Goal: Task Accomplishment & Management: Manage account settings

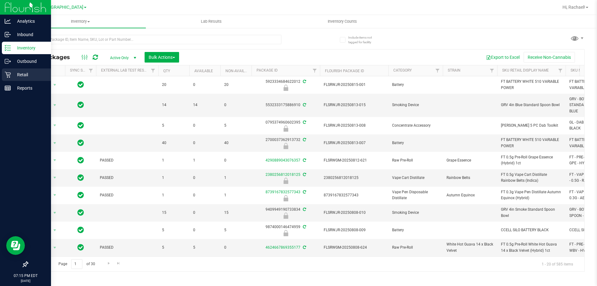
click at [24, 74] on p "Retail" at bounding box center [29, 74] width 37 height 7
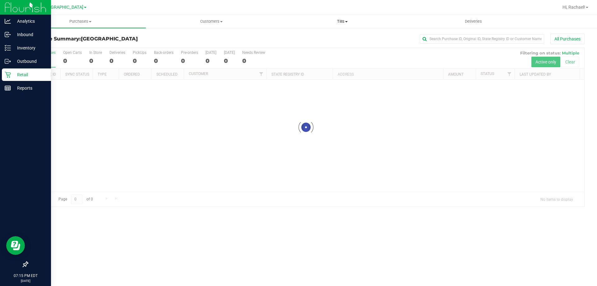
click at [342, 21] on span "Tills" at bounding box center [342, 22] width 130 height 6
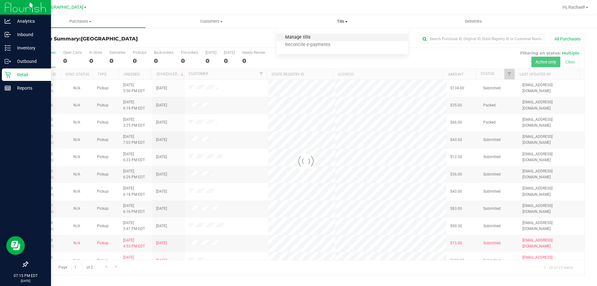
click at [308, 36] on span "Manage tills" at bounding box center [298, 37] width 42 height 5
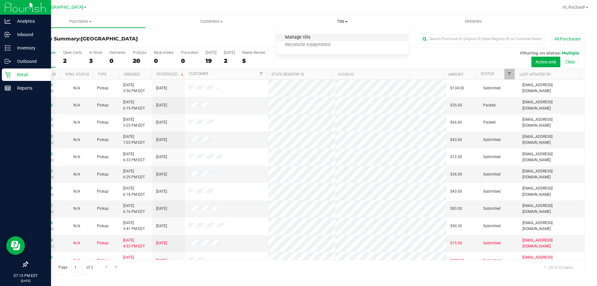
click at [300, 40] on span "Manage tills" at bounding box center [298, 37] width 42 height 5
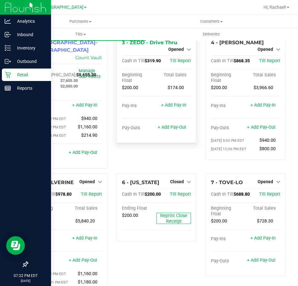
click at [173, 47] on span "Opened" at bounding box center [176, 49] width 16 height 5
click at [173, 56] on link "Close Till" at bounding box center [177, 54] width 17 height 5
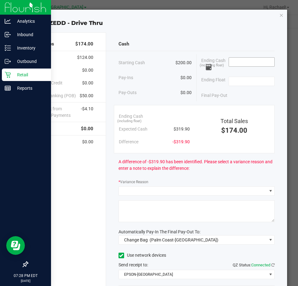
click at [238, 62] on input at bounding box center [252, 62] width 46 height 9
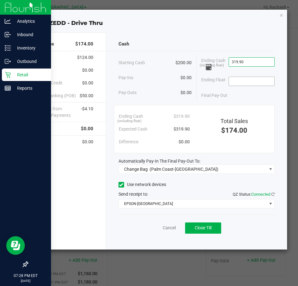
type input "$319.90"
click at [253, 78] on input at bounding box center [252, 81] width 46 height 9
type input "$200.00"
click at [240, 92] on div "Final Pay-Out $119.90" at bounding box center [237, 95] width 73 height 13
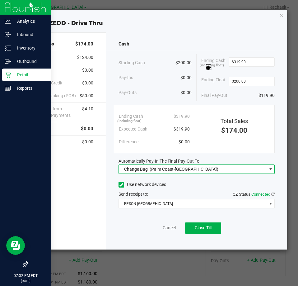
click at [191, 172] on span "Change Bag (Palm Coast-Vault)" at bounding box center [193, 169] width 148 height 9
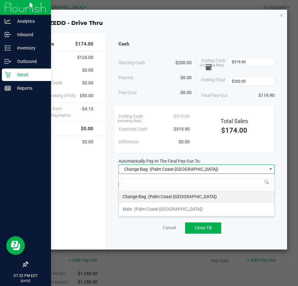
scroll to position [9, 156]
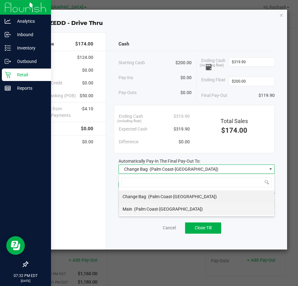
click at [158, 209] on span "(Palm Coast-[GEOGRAPHIC_DATA])" at bounding box center [168, 208] width 69 height 5
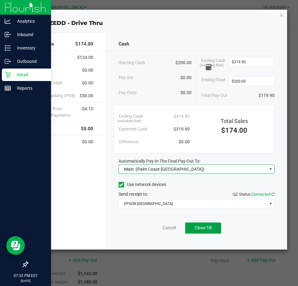
click at [210, 226] on span "Close Till" at bounding box center [203, 227] width 17 height 5
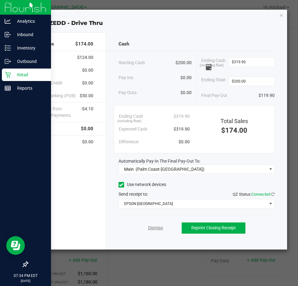
click at [156, 230] on link "Dismiss" at bounding box center [155, 227] width 15 height 7
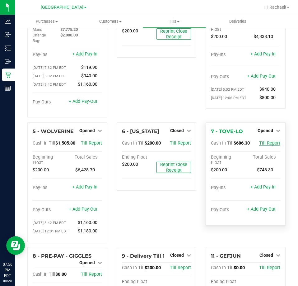
scroll to position [62, 0]
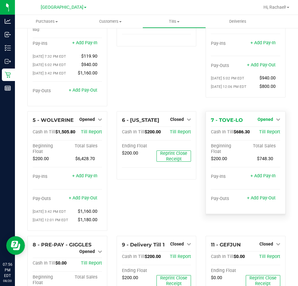
click at [263, 117] on span "Opened" at bounding box center [266, 119] width 16 height 5
click at [258, 129] on div "Close Till" at bounding box center [266, 132] width 46 height 8
click at [264, 129] on link "Close Till" at bounding box center [266, 131] width 17 height 5
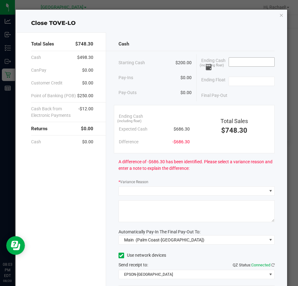
click at [235, 62] on input at bounding box center [252, 62] width 46 height 9
type input "$688.50"
click at [246, 80] on input at bounding box center [252, 81] width 46 height 9
type input "$200.00"
click at [237, 95] on div "Final Pay-Out $488.50" at bounding box center [237, 95] width 73 height 13
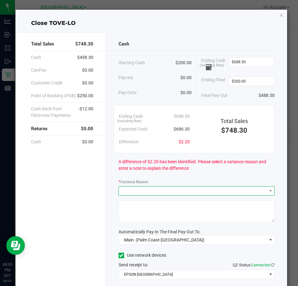
click at [152, 192] on span at bounding box center [193, 190] width 148 height 9
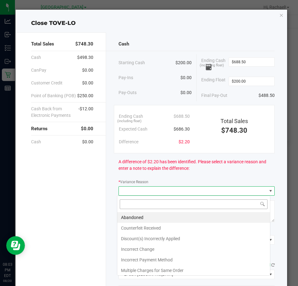
scroll to position [9, 154]
click at [139, 215] on li "Abandoned" at bounding box center [193, 217] width 153 height 11
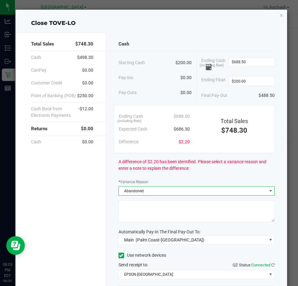
click at [142, 210] on textarea at bounding box center [197, 211] width 156 height 22
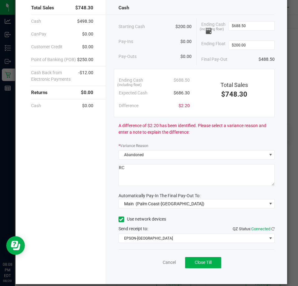
scroll to position [44, 0]
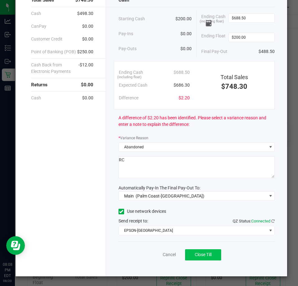
type textarea "RC"
click at [206, 255] on span "Close Till" at bounding box center [203, 254] width 17 height 5
click at [157, 255] on link "Dismiss" at bounding box center [155, 254] width 15 height 7
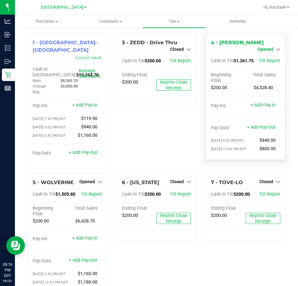
click at [259, 47] on span "Opened" at bounding box center [266, 49] width 16 height 5
click at [262, 56] on link "Close Till" at bounding box center [266, 54] width 17 height 5
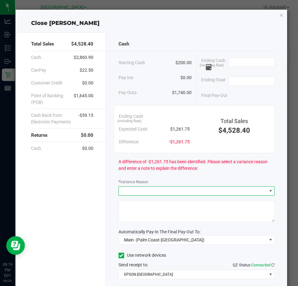
click at [143, 190] on span at bounding box center [193, 190] width 148 height 9
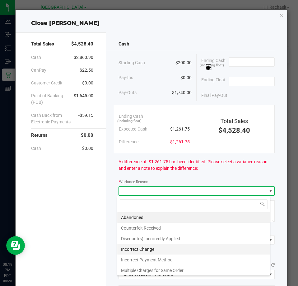
scroll to position [22, 0]
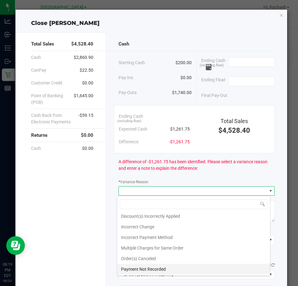
click at [161, 268] on li "Payment Not Recorded" at bounding box center [193, 268] width 153 height 11
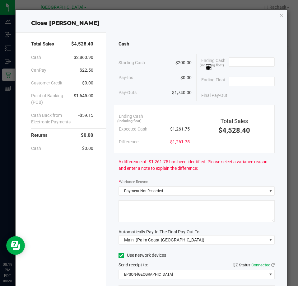
click at [133, 205] on textarea at bounding box center [197, 211] width 156 height 22
type textarea "3"
type textarea "$"
type textarea "-$35 due to debit glitch, $5.10 due to incorrect change"
click at [238, 62] on input at bounding box center [252, 62] width 46 height 9
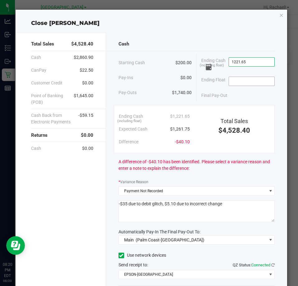
type input "$1,221.65"
click at [248, 82] on input at bounding box center [252, 81] width 46 height 9
type input "$200.00"
click at [232, 95] on div "Final Pay-Out $1,021.65" at bounding box center [237, 95] width 73 height 13
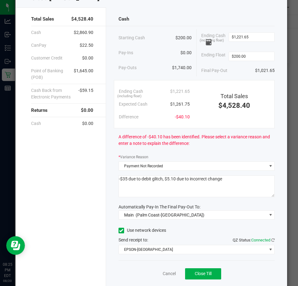
scroll to position [44, 0]
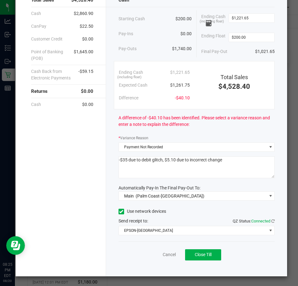
click at [163, 159] on textarea at bounding box center [197, 167] width 156 height 22
type textarea "-$35 due to debit glitch, -$5.10 due to incorrect change"
click at [195, 252] on span "Close Till" at bounding box center [203, 254] width 17 height 5
click at [151, 254] on link "Dismiss" at bounding box center [155, 254] width 15 height 7
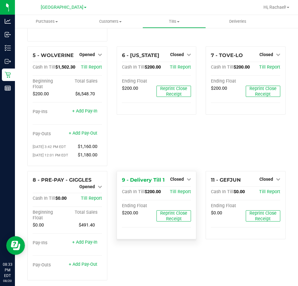
scroll to position [128, 0]
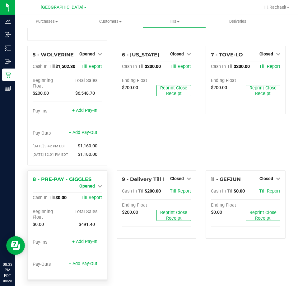
click at [94, 183] on link "Opened" at bounding box center [90, 185] width 23 height 5
click at [85, 189] on link "Close Till" at bounding box center [87, 191] width 17 height 5
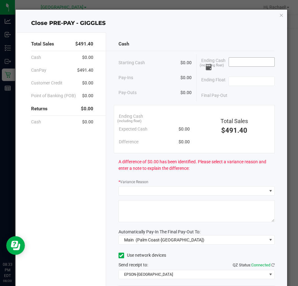
click at [256, 64] on input at bounding box center [252, 62] width 46 height 9
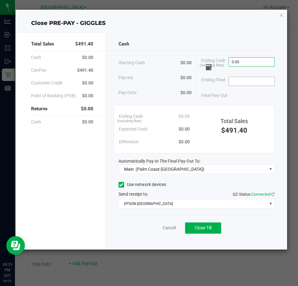
type input "$0.00"
click at [240, 82] on input at bounding box center [252, 81] width 46 height 9
type input "$0.00"
click at [206, 224] on button "Close Till" at bounding box center [203, 227] width 36 height 11
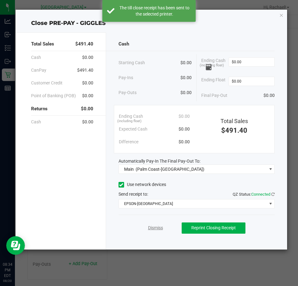
click at [151, 229] on link "Dismiss" at bounding box center [155, 227] width 15 height 7
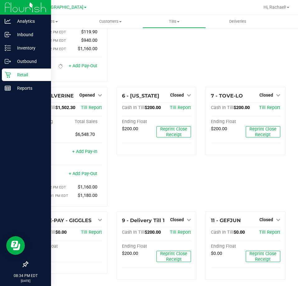
scroll to position [93, 0]
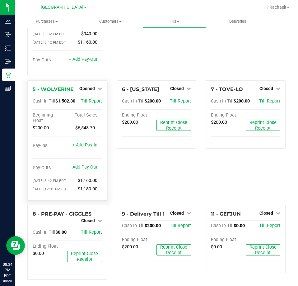
click at [88, 85] on div "Opened" at bounding box center [90, 88] width 23 height 7
click at [88, 86] on span "Opened" at bounding box center [87, 88] width 16 height 5
click at [88, 99] on link "Close Till" at bounding box center [87, 101] width 17 height 5
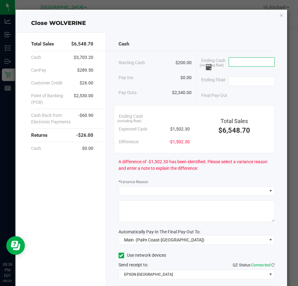
click at [231, 61] on input at bounding box center [252, 62] width 46 height 9
type input "$1,498.30"
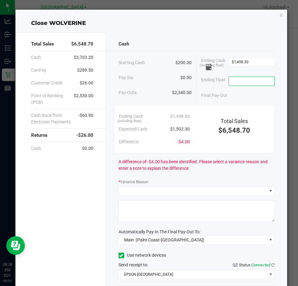
click at [235, 77] on input at bounding box center [252, 81] width 46 height 9
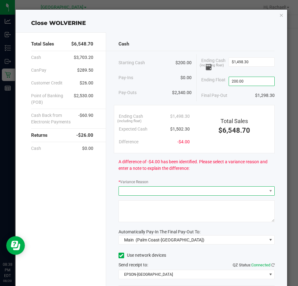
type input "$200.00"
click at [139, 186] on span at bounding box center [193, 190] width 148 height 9
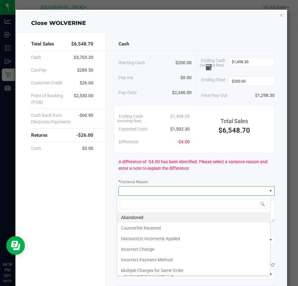
scroll to position [9, 154]
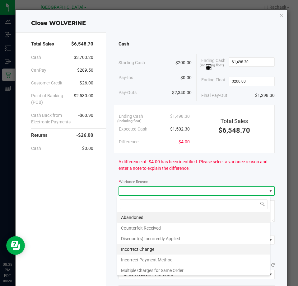
click at [139, 249] on li "Incorrect Change" at bounding box center [193, 249] width 153 height 11
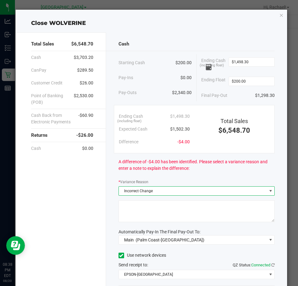
click at [134, 209] on textarea at bounding box center [197, 211] width 156 height 22
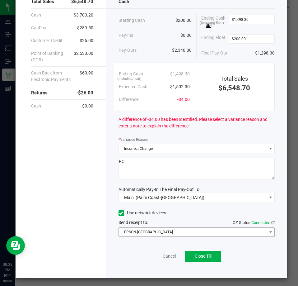
scroll to position [44, 0]
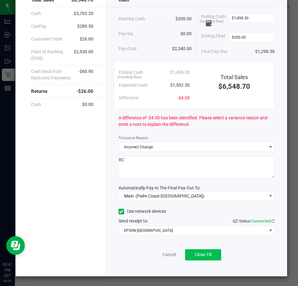
type textarea "RC"
click at [202, 251] on button "Close Till" at bounding box center [203, 254] width 36 height 11
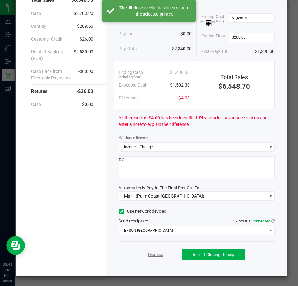
click at [151, 253] on link "Dismiss" at bounding box center [155, 254] width 15 height 7
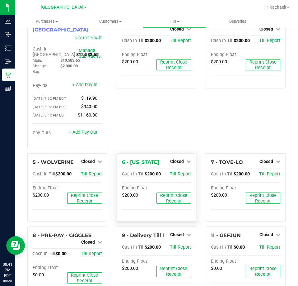
scroll to position [0, 0]
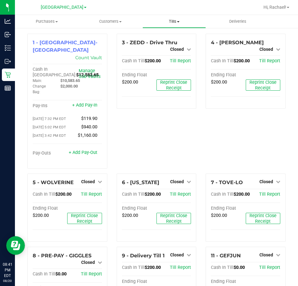
click at [176, 22] on span "Tills" at bounding box center [174, 22] width 63 height 6
click at [177, 44] on span "Reconcile e-payments" at bounding box center [173, 44] width 62 height 5
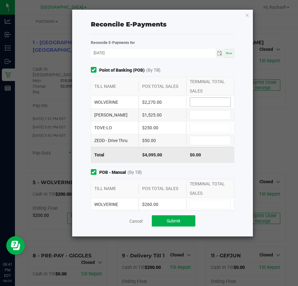
click at [213, 101] on input at bounding box center [210, 102] width 40 height 9
type input "2"
type input "$2,270.00"
type input "$1,525.00"
type input "$250.00"
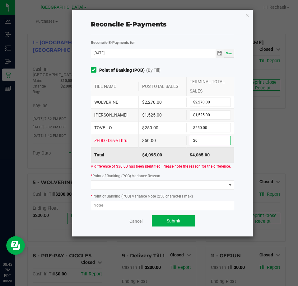
click at [206, 140] on input "20" at bounding box center [210, 140] width 40 height 9
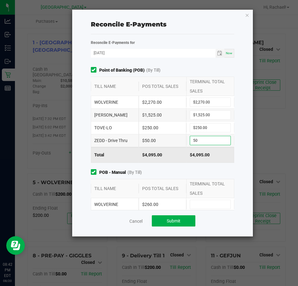
type input "$50.00"
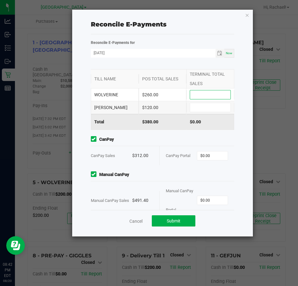
scroll to position [124, 0]
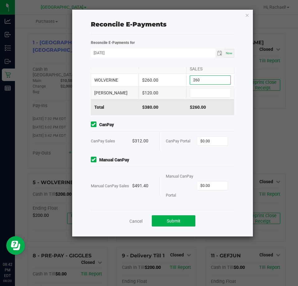
type input "$260.00"
type input "$120.00"
type input "$312.00"
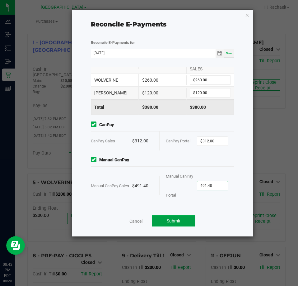
type input "$491.40"
click at [176, 220] on span "Submit" at bounding box center [174, 220] width 14 height 5
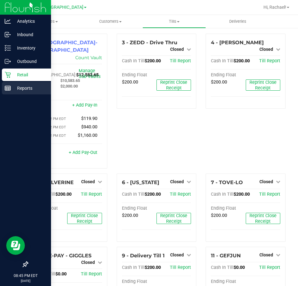
click at [25, 88] on p "Reports" at bounding box center [29, 87] width 37 height 7
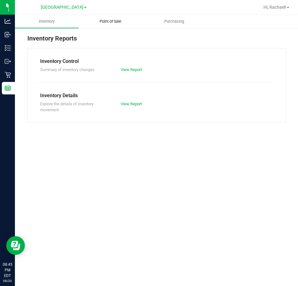
click at [109, 21] on span "Point of Sale" at bounding box center [110, 22] width 39 height 6
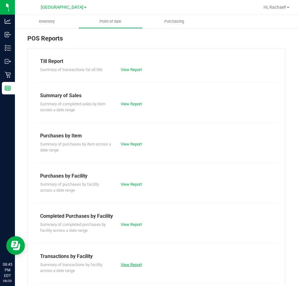
click at [128, 264] on link "View Report" at bounding box center [131, 264] width 21 height 5
